Goal: Transaction & Acquisition: Purchase product/service

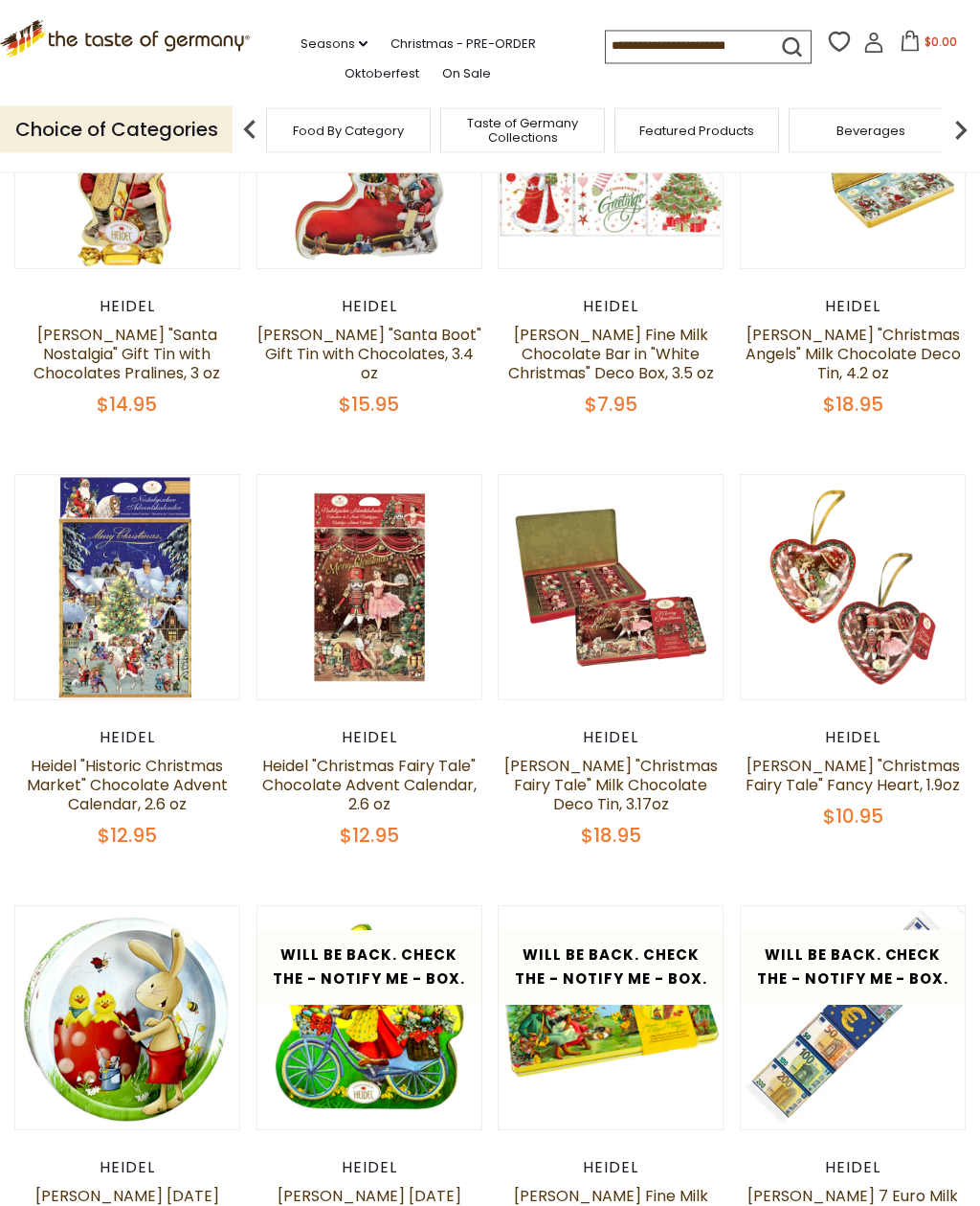
scroll to position [821, 0]
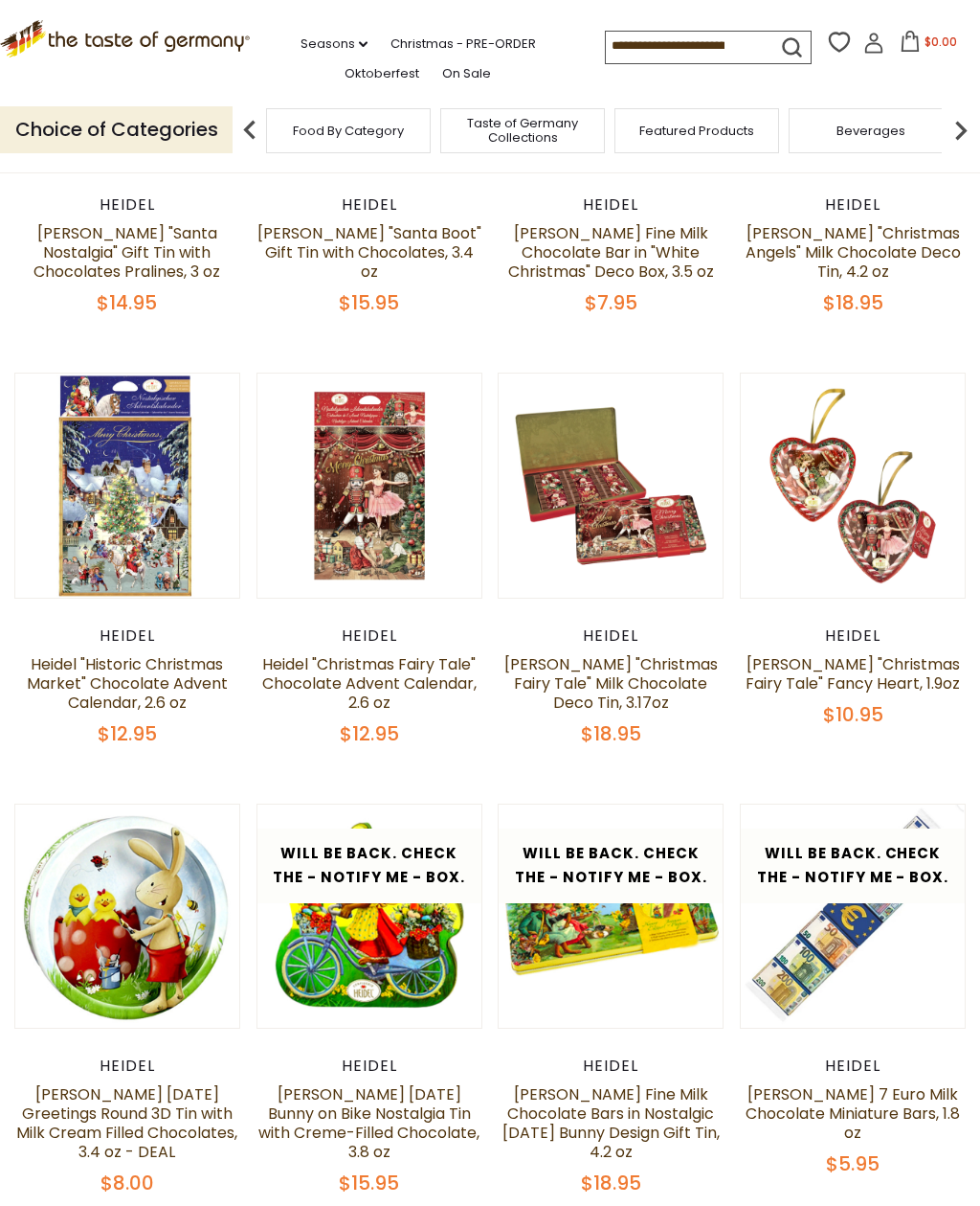
click at [890, 563] on link at bounding box center [853, 484] width 188 height 188
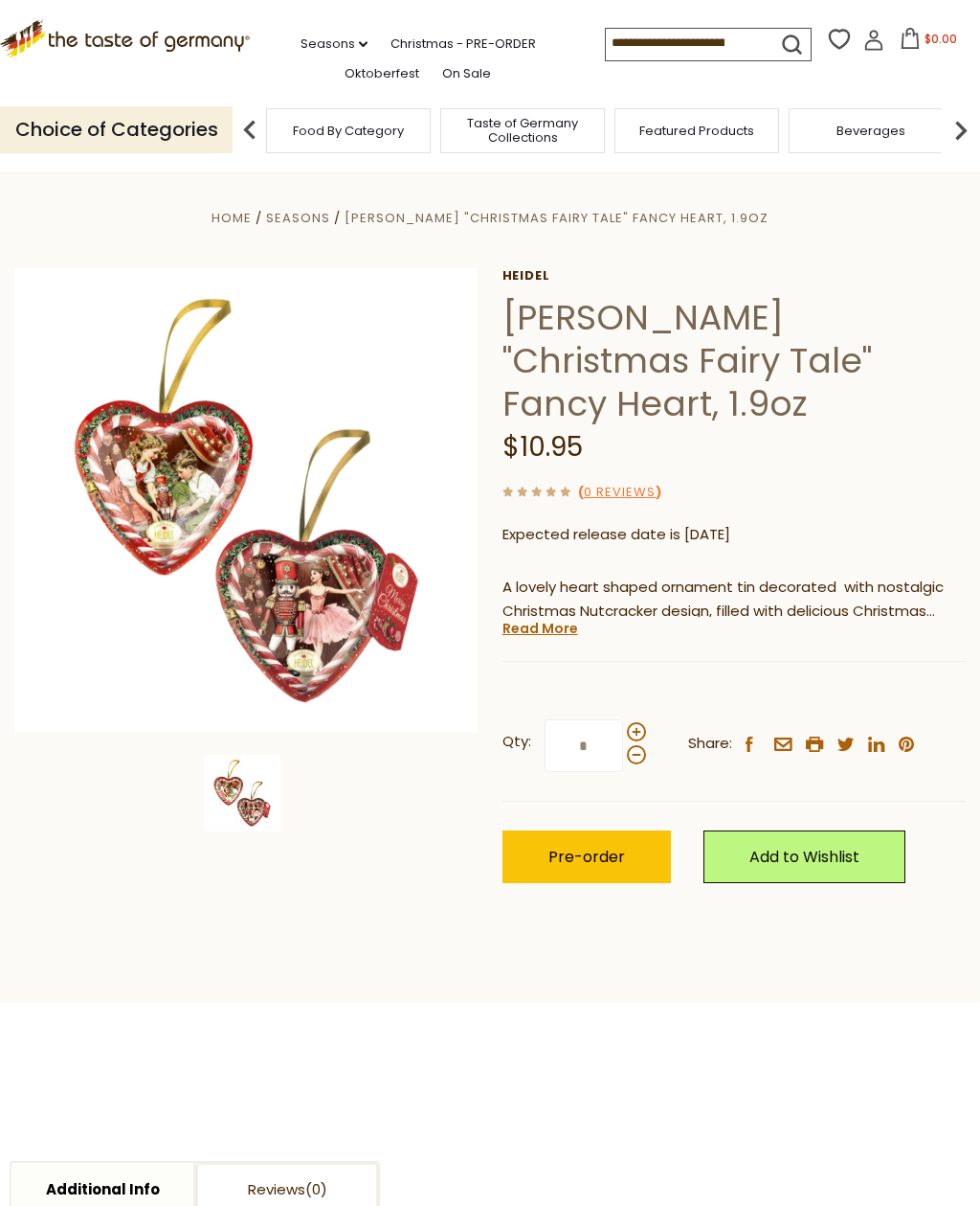
click at [349, 559] on img at bounding box center [247, 500] width 464 height 465
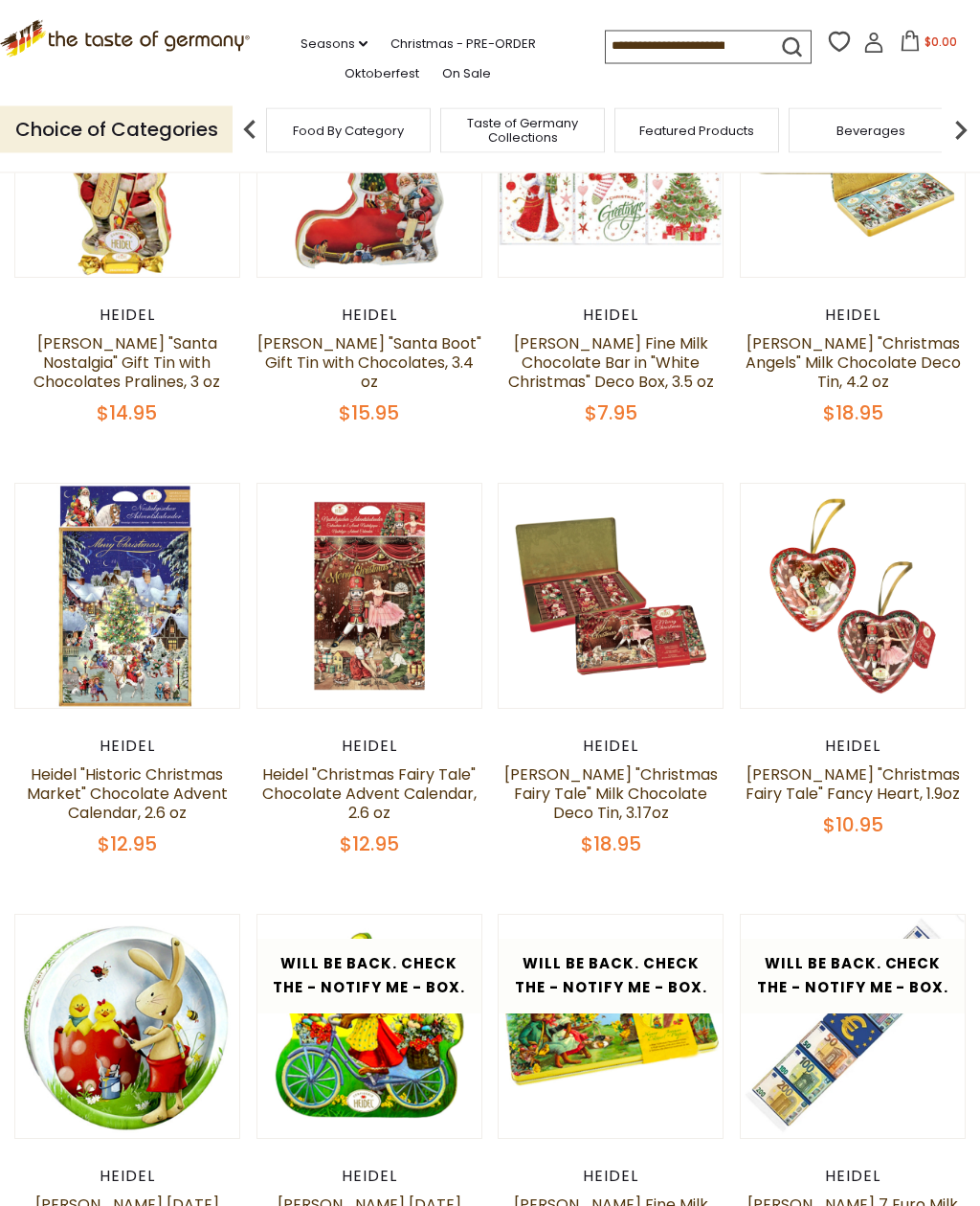
scroll to position [711, 0]
click at [642, 696] on img at bounding box center [611, 596] width 224 height 224
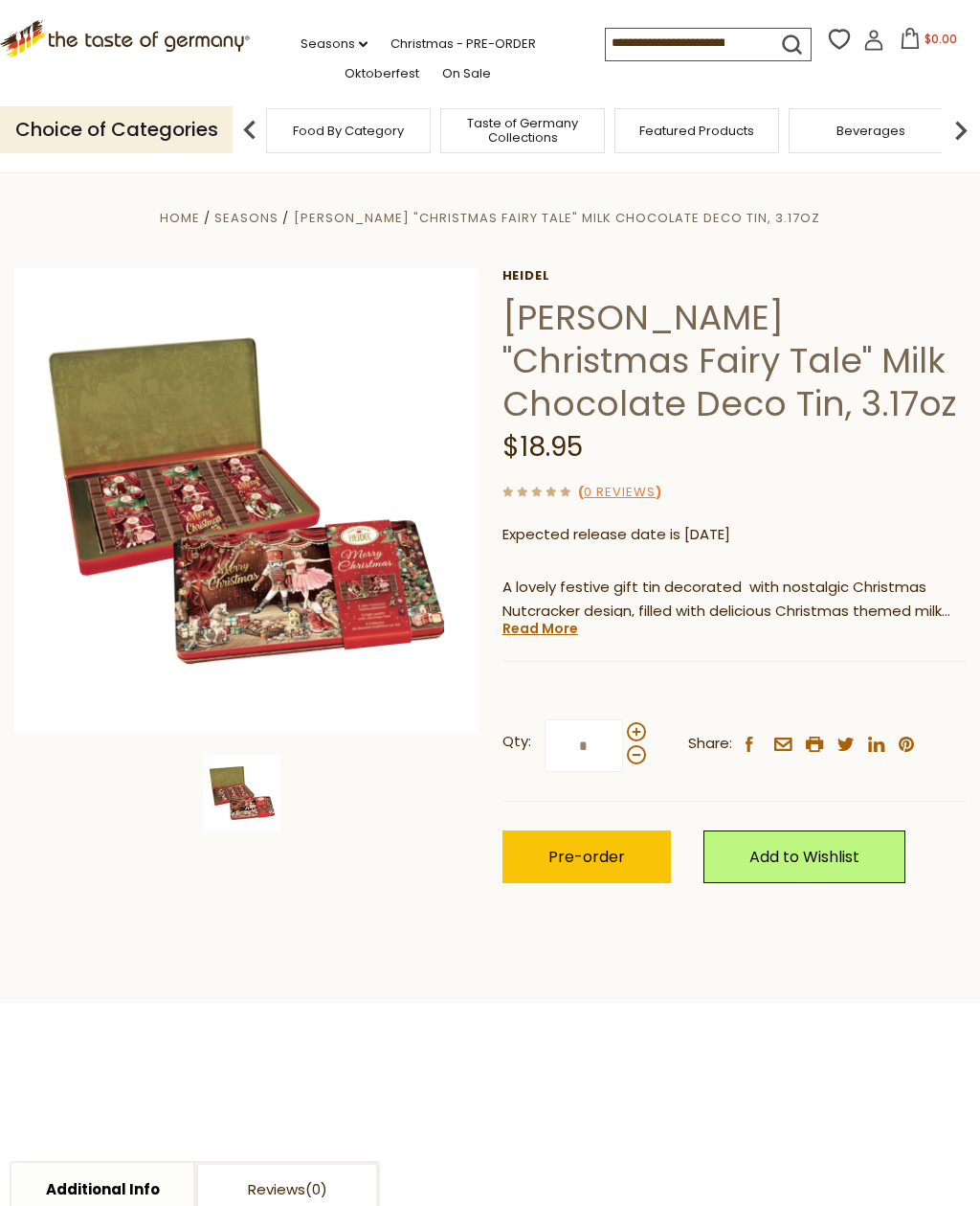
click at [393, 565] on img at bounding box center [247, 500] width 464 height 465
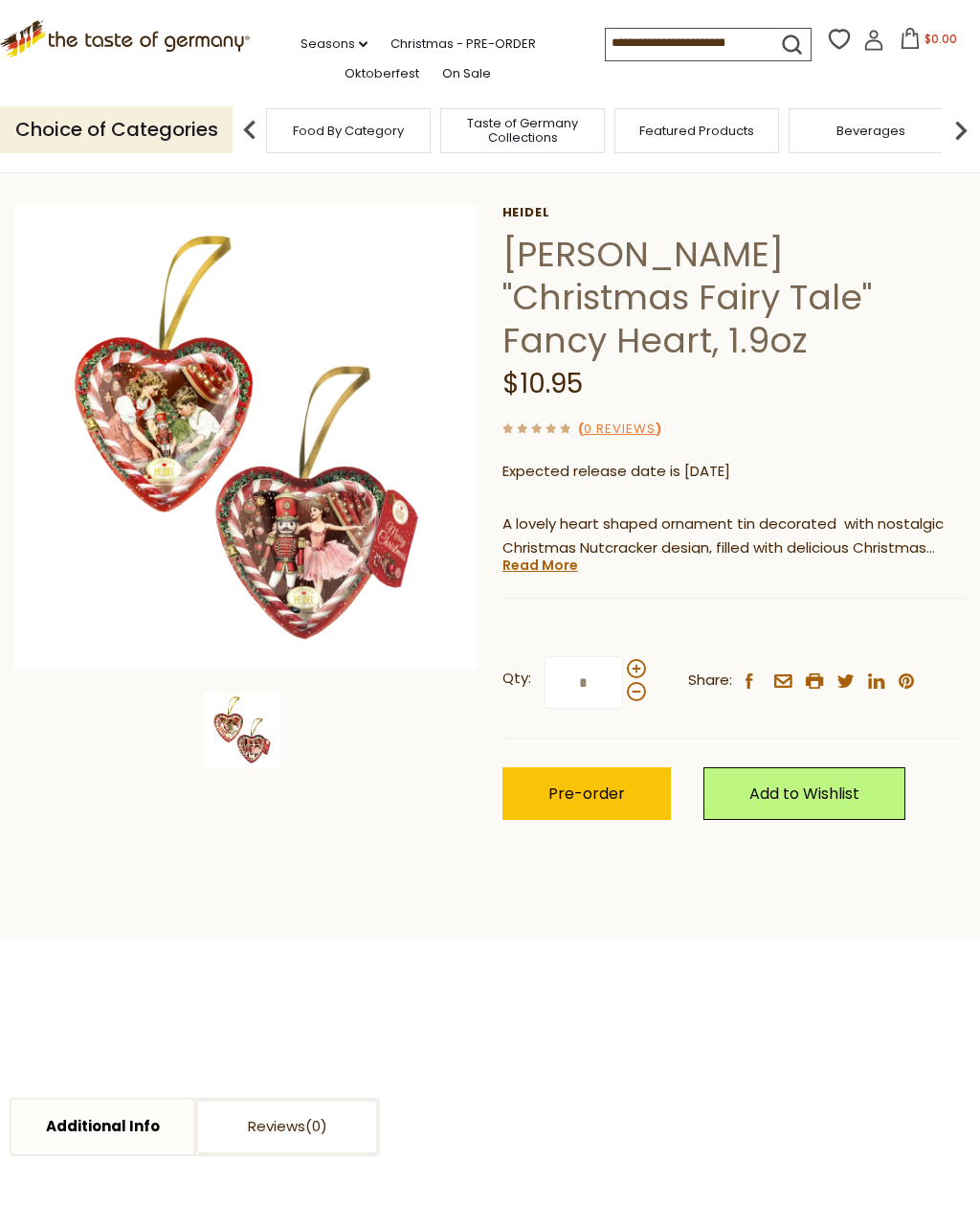
scroll to position [34, 0]
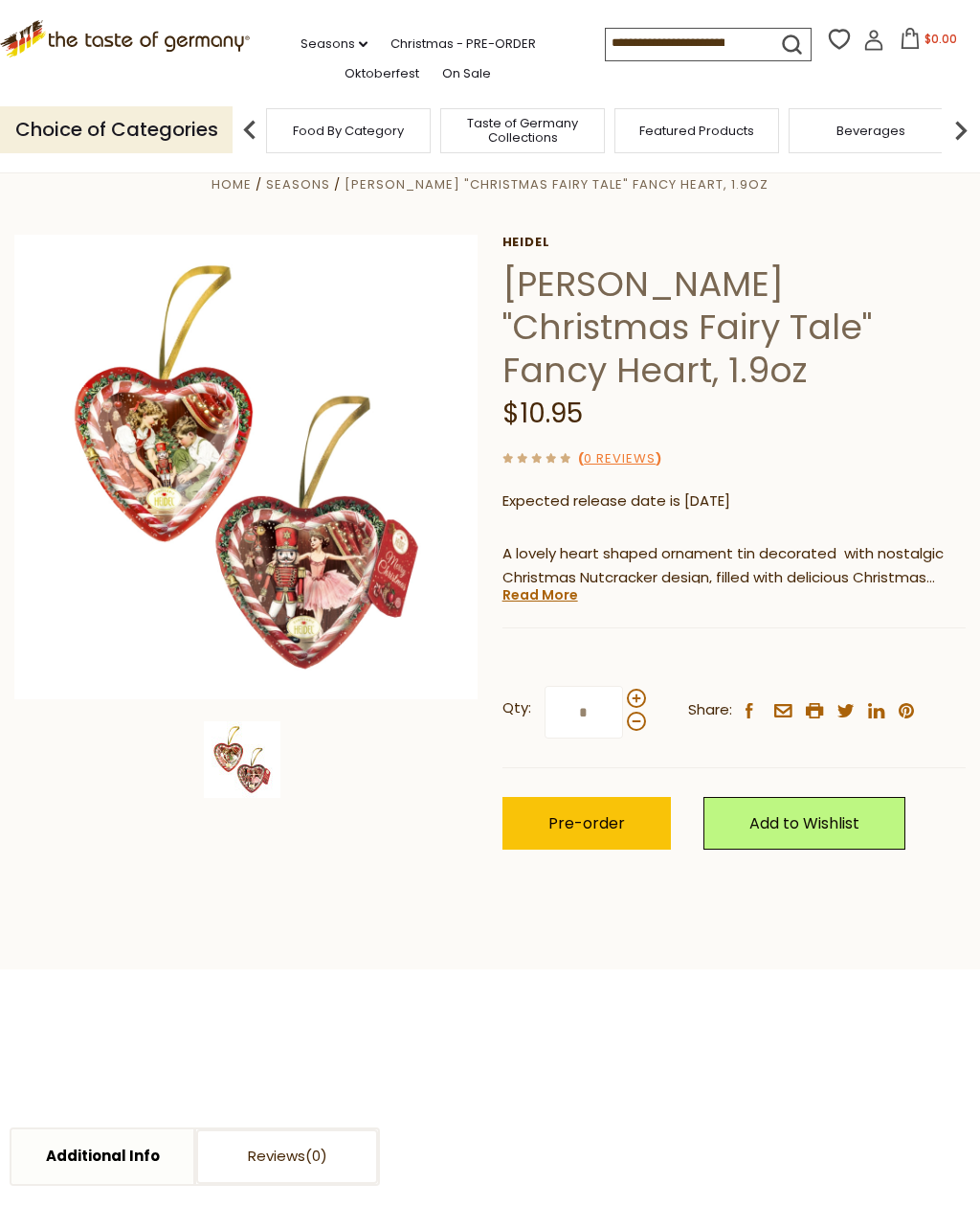
click at [346, 465] on img at bounding box center [247, 467] width 464 height 465
